Goal: Task Accomplishment & Management: Use online tool/utility

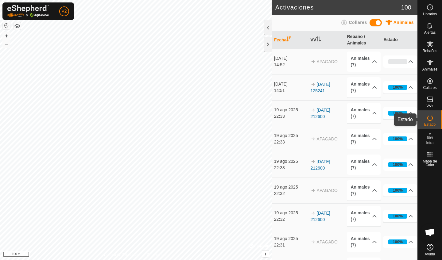
click at [434, 122] on es-activation-svg-icon at bounding box center [429, 118] width 11 height 10
click at [430, 49] on span "Rebaños" at bounding box center [429, 51] width 15 height 4
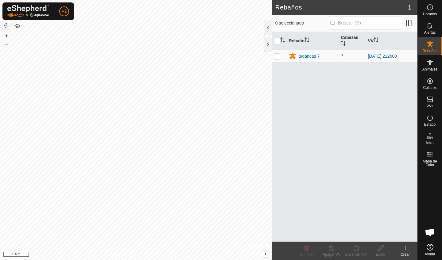
click at [279, 57] on p-checkbox at bounding box center [277, 56] width 6 height 5
checkbox input "true"
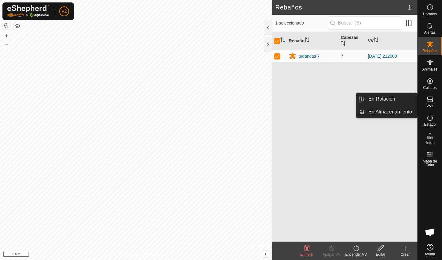
click at [429, 99] on icon at bounding box center [430, 100] width 6 height 6
click at [385, 100] on link "En Rotación" at bounding box center [391, 99] width 52 height 12
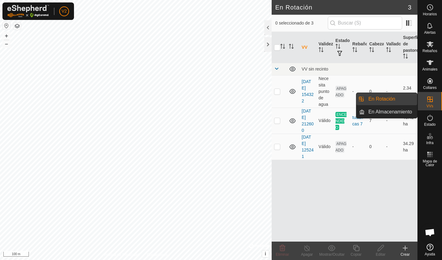
click at [385, 100] on td "-" at bounding box center [392, 91] width 17 height 33
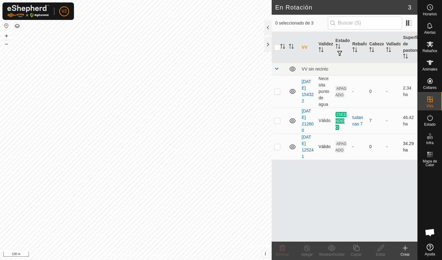
click at [277, 148] on p-checkbox at bounding box center [277, 146] width 6 height 5
checkbox input "true"
click at [381, 250] on icon at bounding box center [380, 248] width 6 height 6
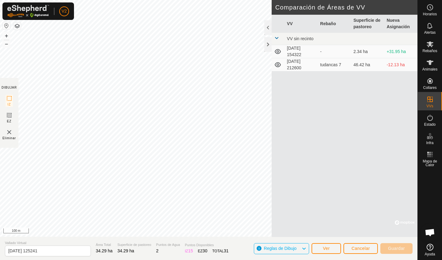
click at [319, 248] on button "Ver" at bounding box center [326, 248] width 29 height 11
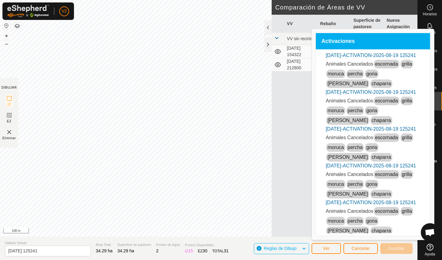
click at [368, 251] on span "Cancelar" at bounding box center [360, 248] width 18 height 5
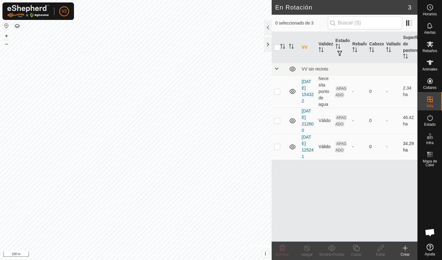
click at [277, 148] on p-checkbox at bounding box center [277, 146] width 6 height 5
checkbox input "true"
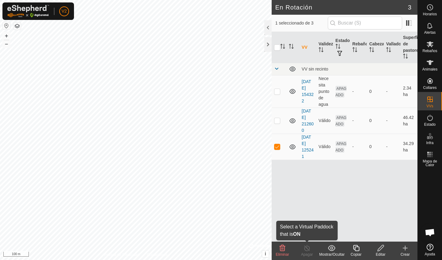
click at [306, 253] on div "Apagar" at bounding box center [307, 255] width 25 height 6
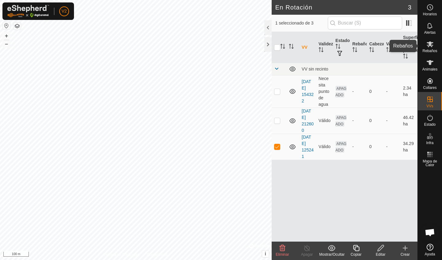
click at [429, 47] on icon at bounding box center [429, 44] width 7 height 7
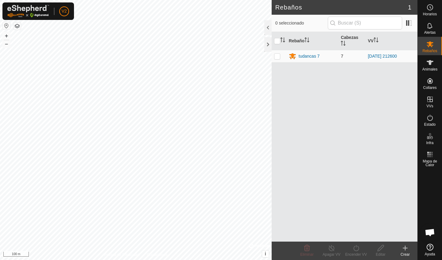
click at [278, 57] on p-checkbox at bounding box center [277, 56] width 6 height 5
checkbox input "true"
click at [278, 57] on p-checkbox at bounding box center [277, 56] width 6 height 5
checkbox input "false"
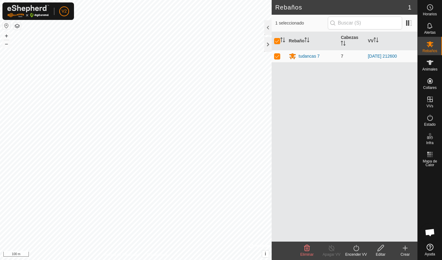
checkbox input "false"
click at [278, 57] on p-checkbox at bounding box center [277, 56] width 6 height 5
checkbox input "true"
click at [358, 250] on icon at bounding box center [356, 248] width 8 height 7
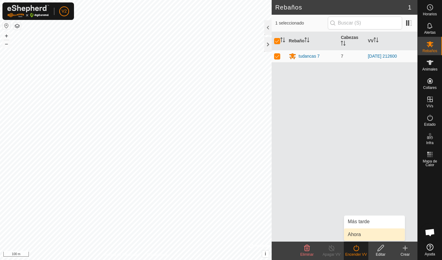
click at [360, 233] on link "Ahora" at bounding box center [374, 235] width 61 height 12
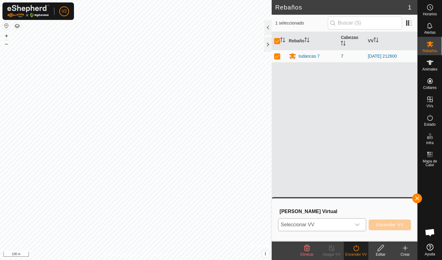
click at [359, 225] on icon "dropdown trigger" at bounding box center [357, 225] width 5 height 5
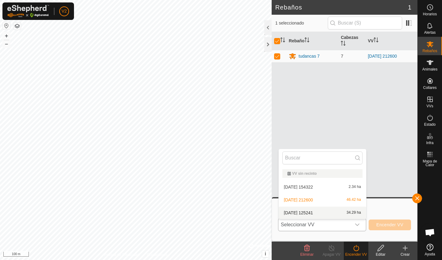
click at [350, 213] on li "[DATE] 125241 34.29 ha" at bounding box center [322, 213] width 87 height 12
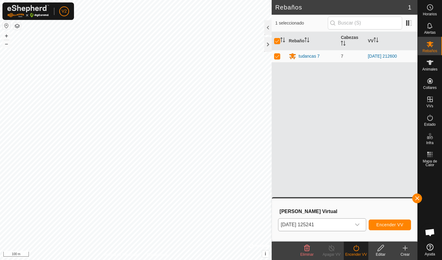
click at [381, 224] on span "Encender VV" at bounding box center [389, 225] width 27 height 5
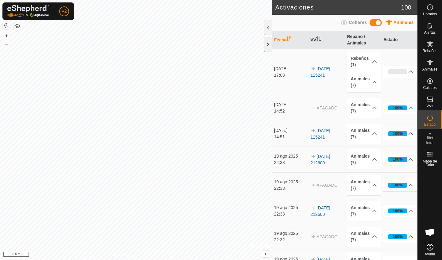
click at [268, 46] on div at bounding box center [267, 44] width 7 height 15
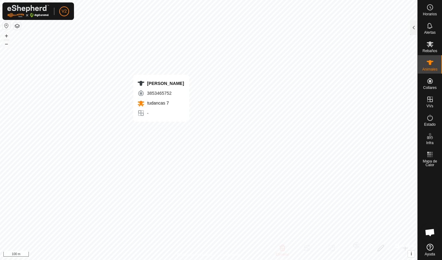
checkbox input "true"
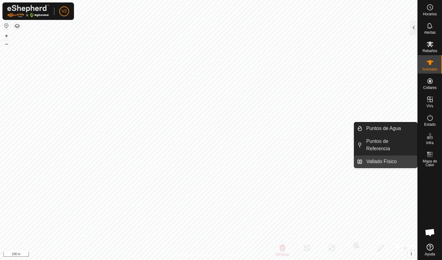
click at [379, 163] on link "Vallado Físico" at bounding box center [389, 162] width 55 height 12
click at [361, 162] on li "Vallado Físico" at bounding box center [385, 162] width 63 height 12
click at [388, 159] on link "Vallado Físico" at bounding box center [389, 162] width 55 height 12
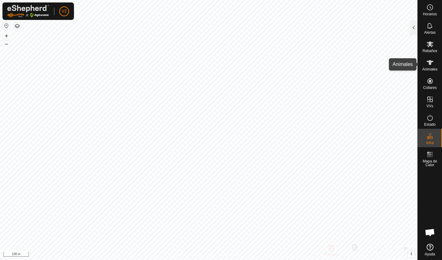
click at [429, 65] on icon at bounding box center [429, 62] width 7 height 7
click at [415, 31] on div at bounding box center [413, 27] width 7 height 15
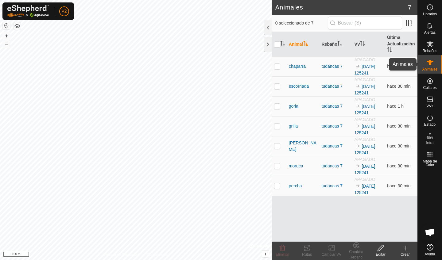
click at [428, 68] on span "Animales" at bounding box center [429, 70] width 15 height 4
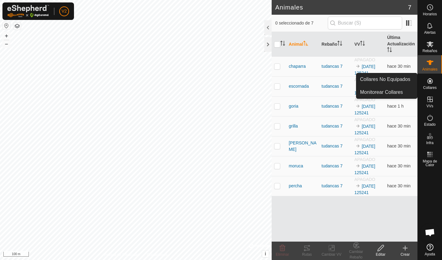
click at [431, 85] on es-neckbands-svg-icon at bounding box center [429, 81] width 11 height 10
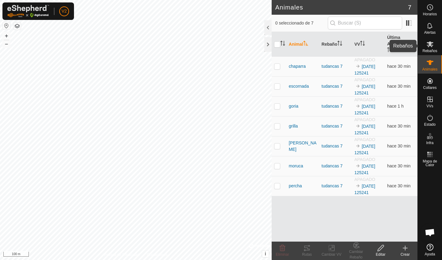
click at [428, 47] on icon at bounding box center [430, 44] width 7 height 6
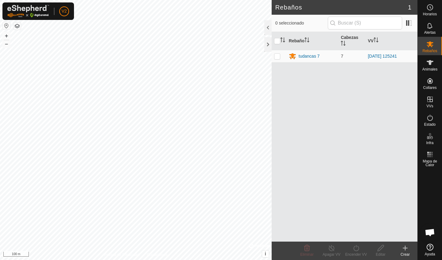
click at [432, 180] on div at bounding box center [430, 205] width 24 height 72
click at [430, 124] on span "Estado" at bounding box center [429, 125] width 11 height 4
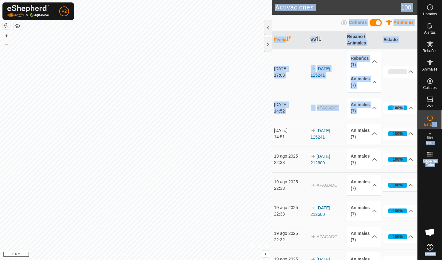
drag, startPoint x: 431, startPoint y: 125, endPoint x: 382, endPoint y: 121, distance: 49.6
click at [382, 121] on div "Horarios Alertas Rebaños Animales Collares VVs Estado Infra Mapa de Calor Ayuda…" at bounding box center [221, 130] width 442 height 260
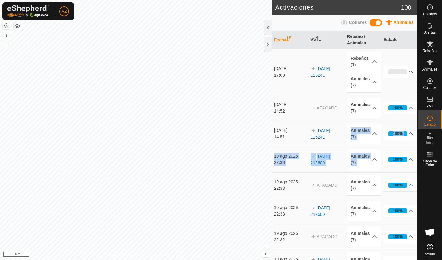
drag, startPoint x: 404, startPoint y: 155, endPoint x: 376, endPoint y: 116, distance: 47.9
click at [342, 202] on td "[DATE] 212600" at bounding box center [326, 211] width 37 height 26
